Goal: Task Accomplishment & Management: Manage account settings

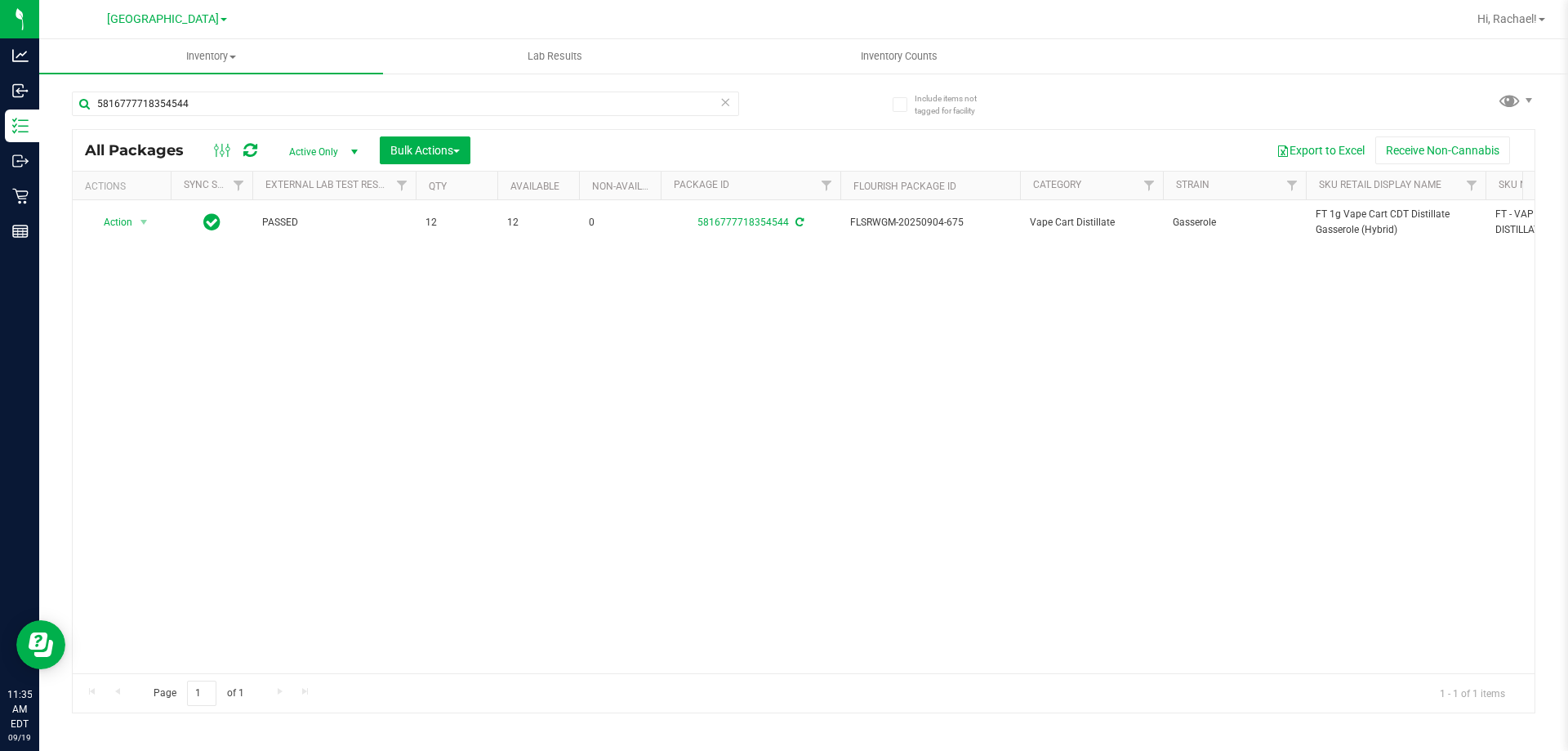
click at [983, 332] on div "Action Action Adjust qty Create package Edit attributes Global inventory Locate…" at bounding box center [804, 436] width 1462 height 473
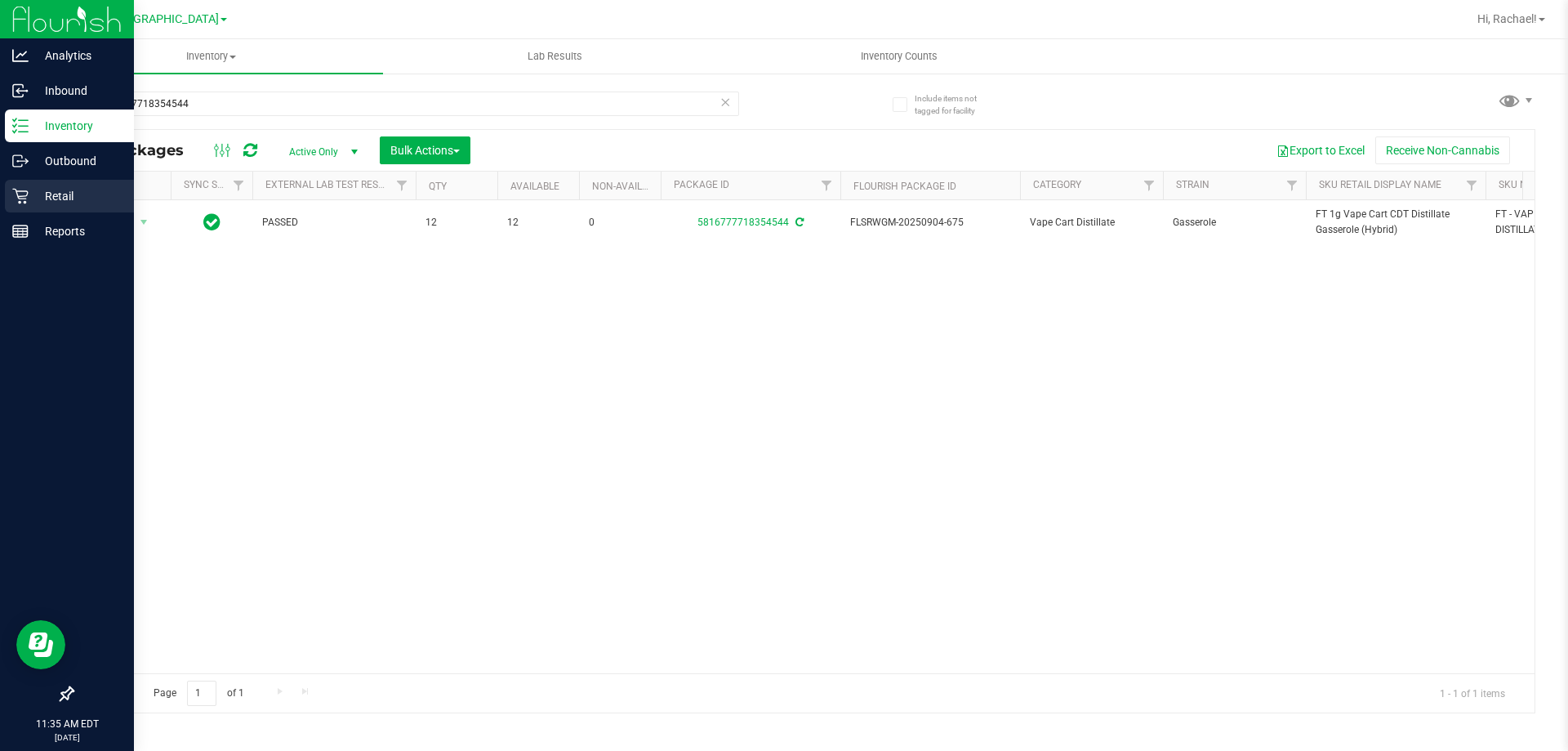
click at [30, 194] on p "Retail" at bounding box center [77, 196] width 98 height 19
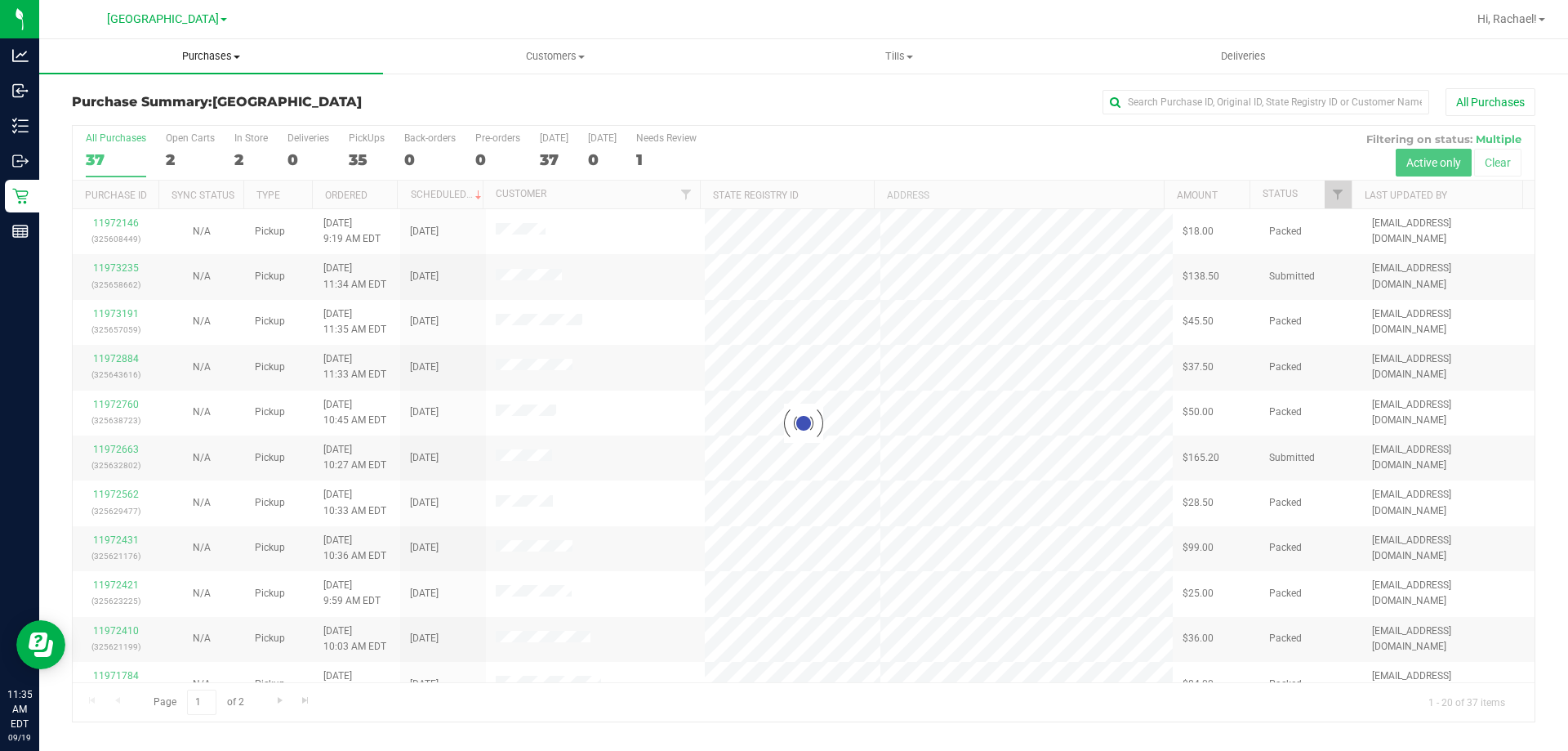
click at [192, 53] on span "Purchases" at bounding box center [211, 56] width 343 height 15
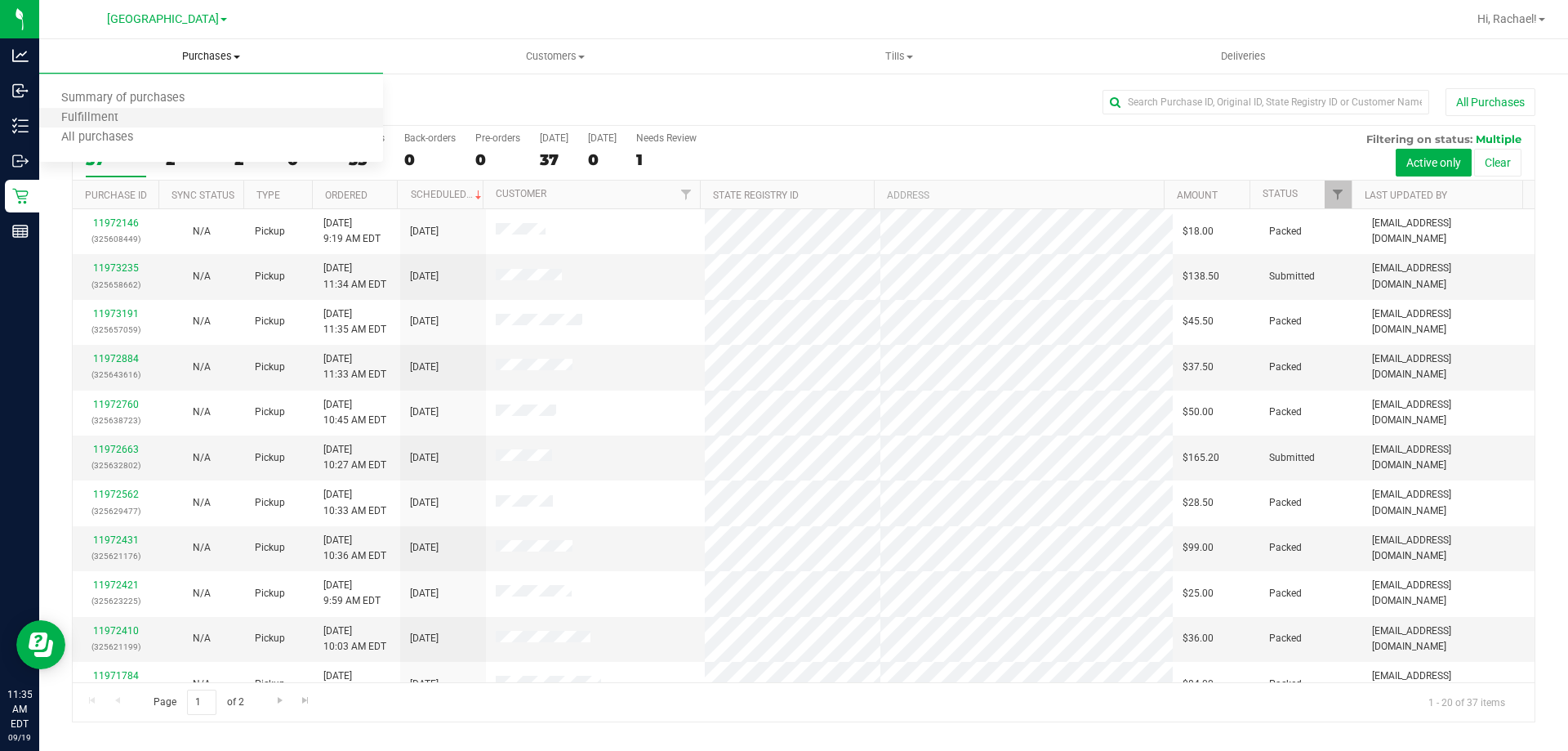
click at [187, 116] on li "Fulfillment" at bounding box center [211, 118] width 343 height 19
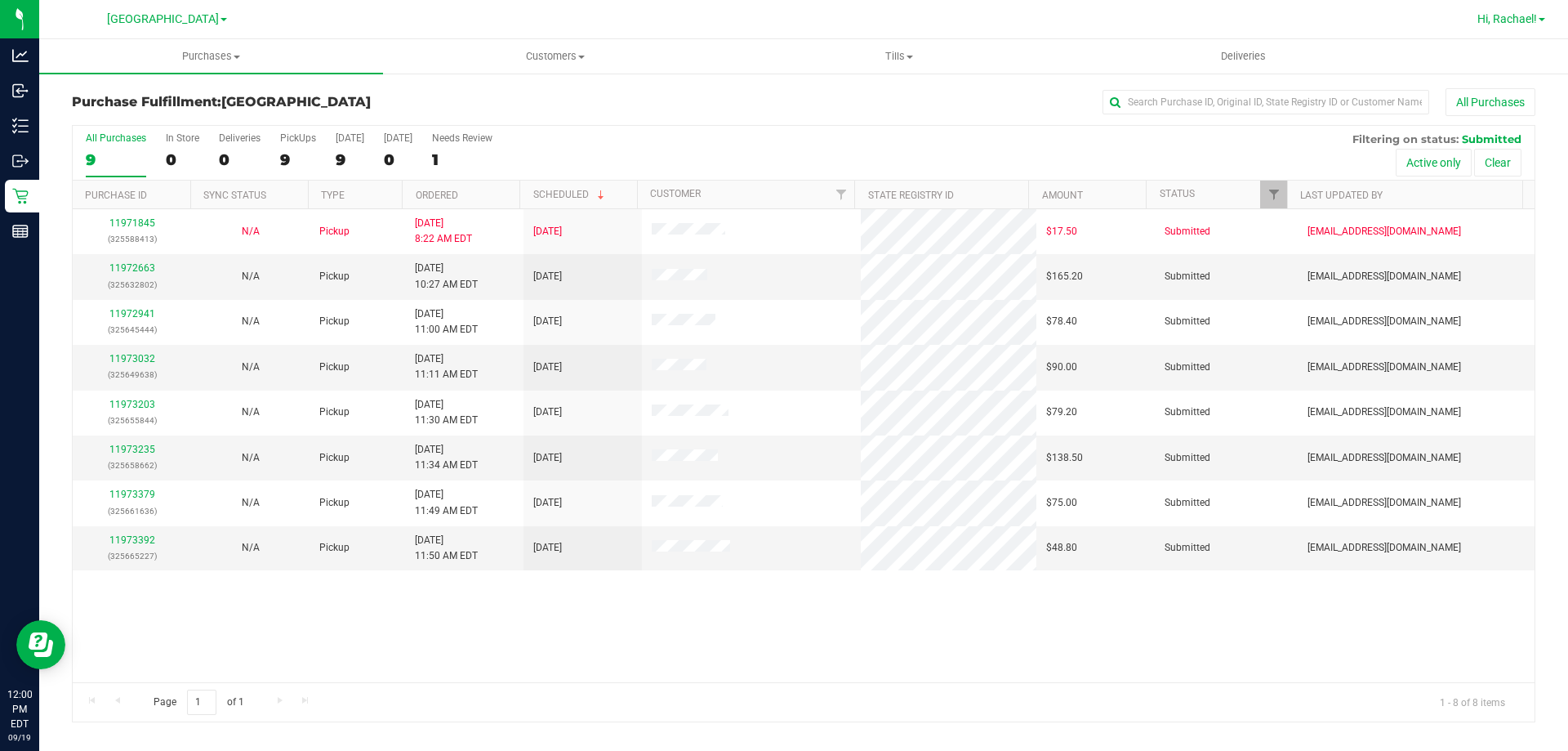
click at [1502, 16] on span "Hi, Rachael!" at bounding box center [1507, 19] width 60 height 13
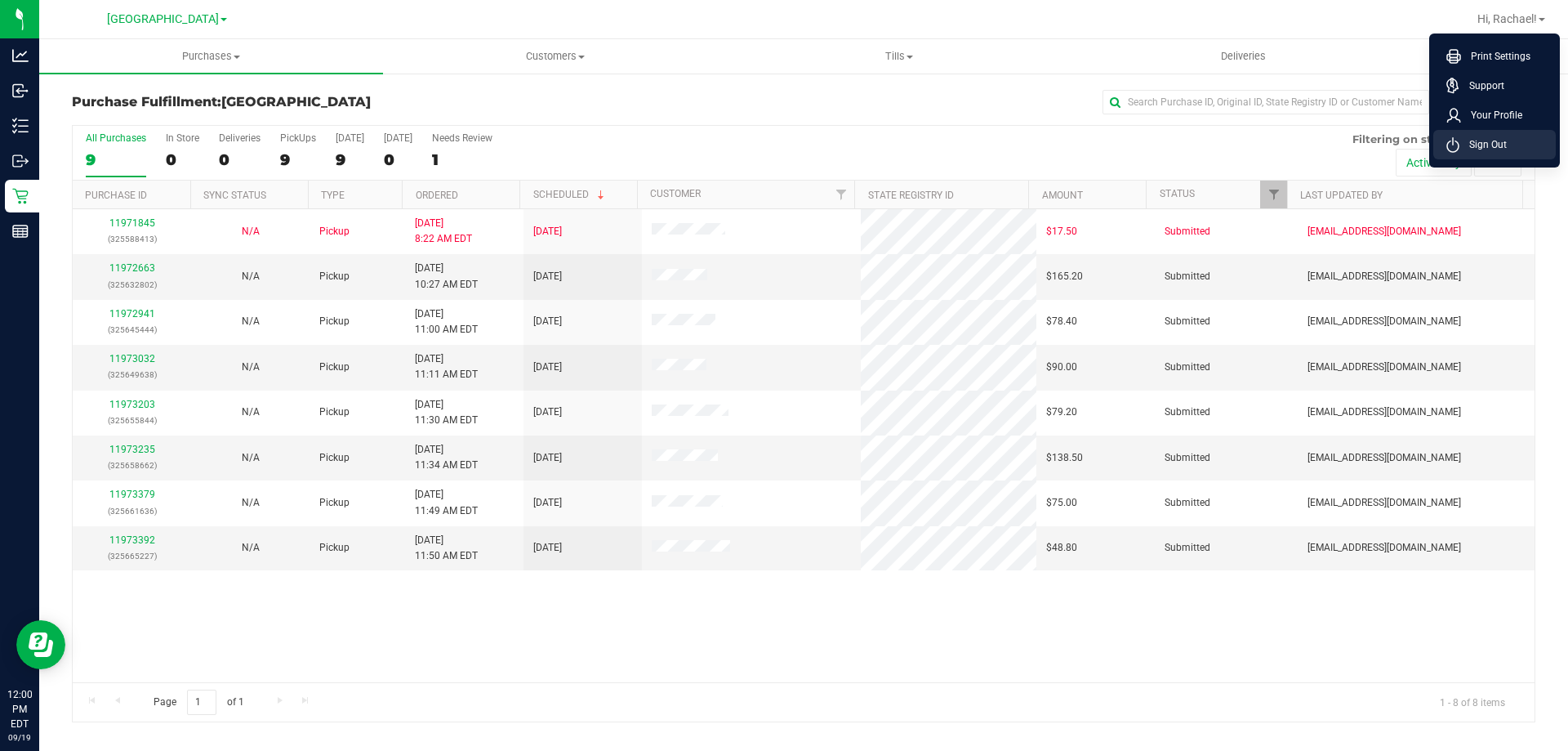
click at [1492, 150] on span "Sign Out" at bounding box center [1483, 144] width 47 height 16
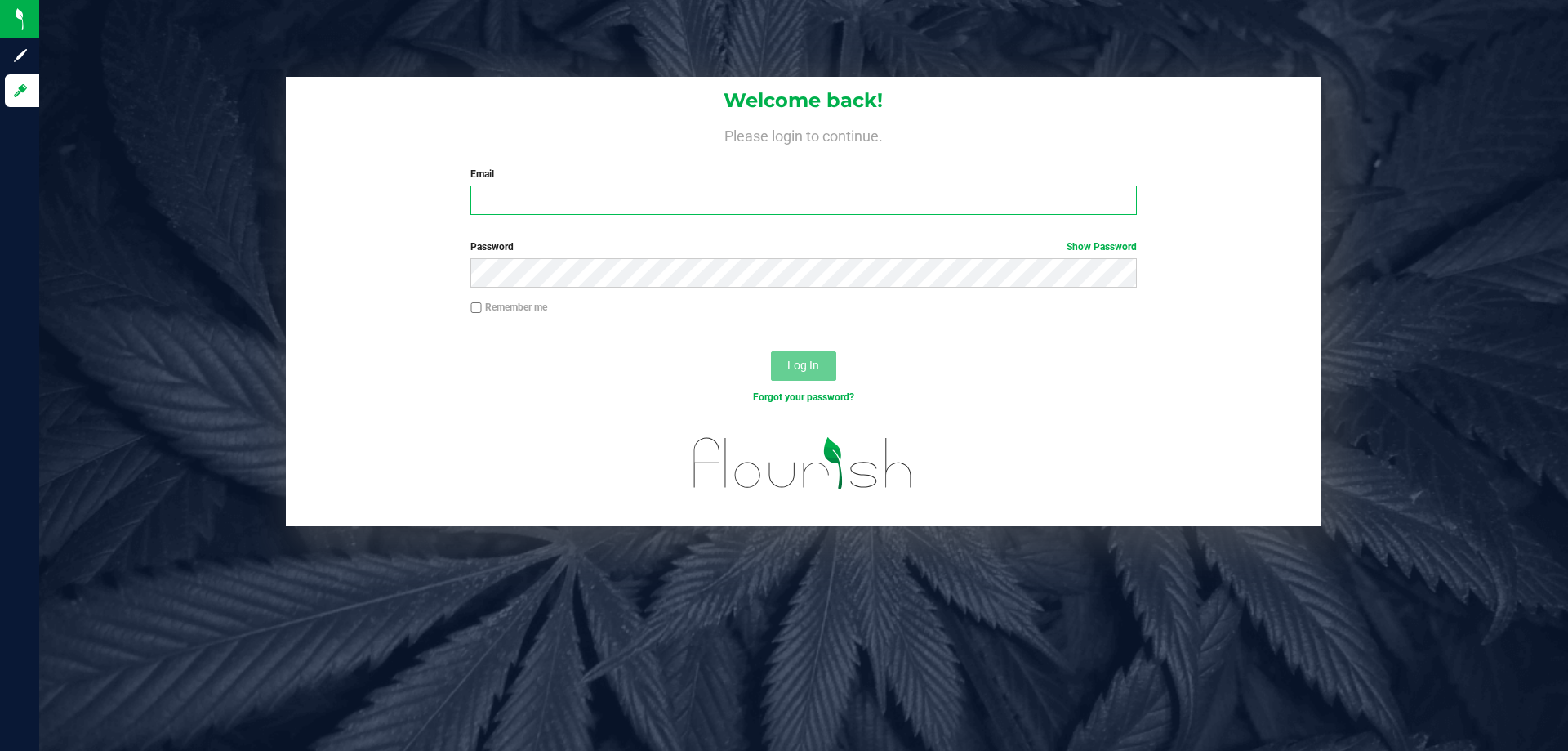
click at [563, 189] on input "Email" at bounding box center [803, 200] width 666 height 29
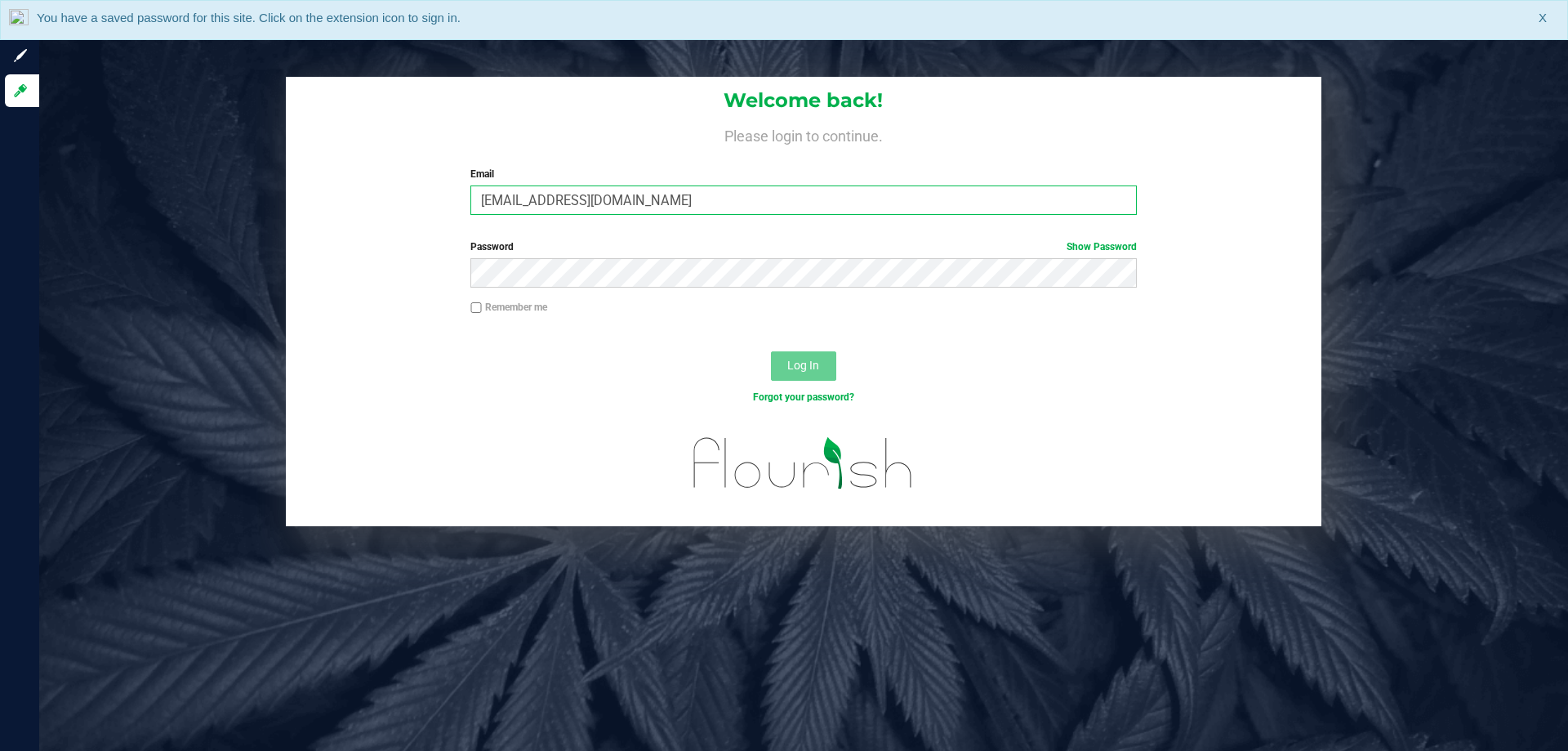
type input "[EMAIL_ADDRESS][DOMAIN_NAME]"
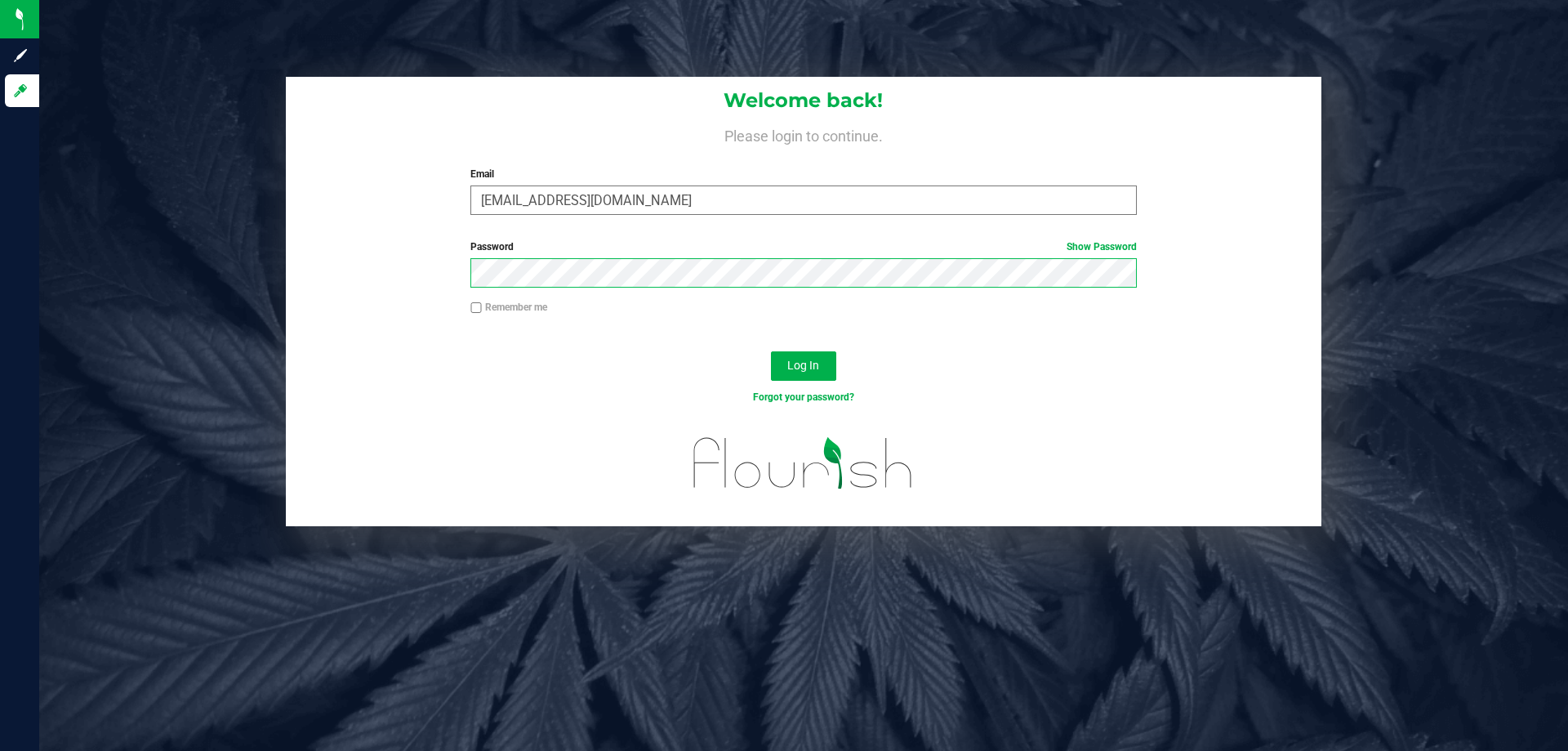
click at [771, 351] on button "Log In" at bounding box center [804, 365] width 66 height 29
